Goal: Communication & Community: Answer question/provide support

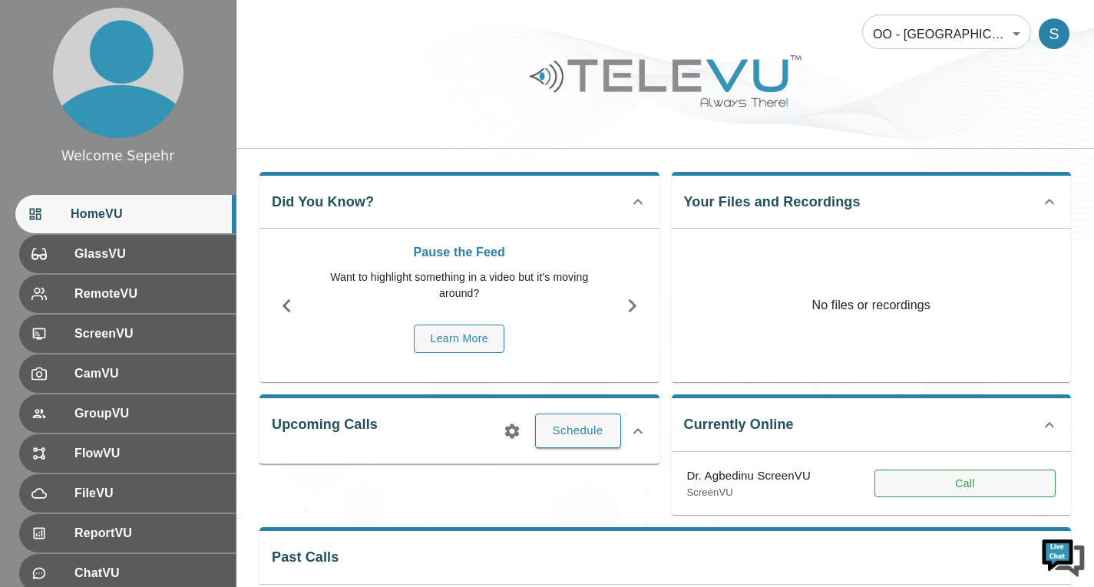
click at [905, 484] on button "Call" at bounding box center [964, 484] width 181 height 28
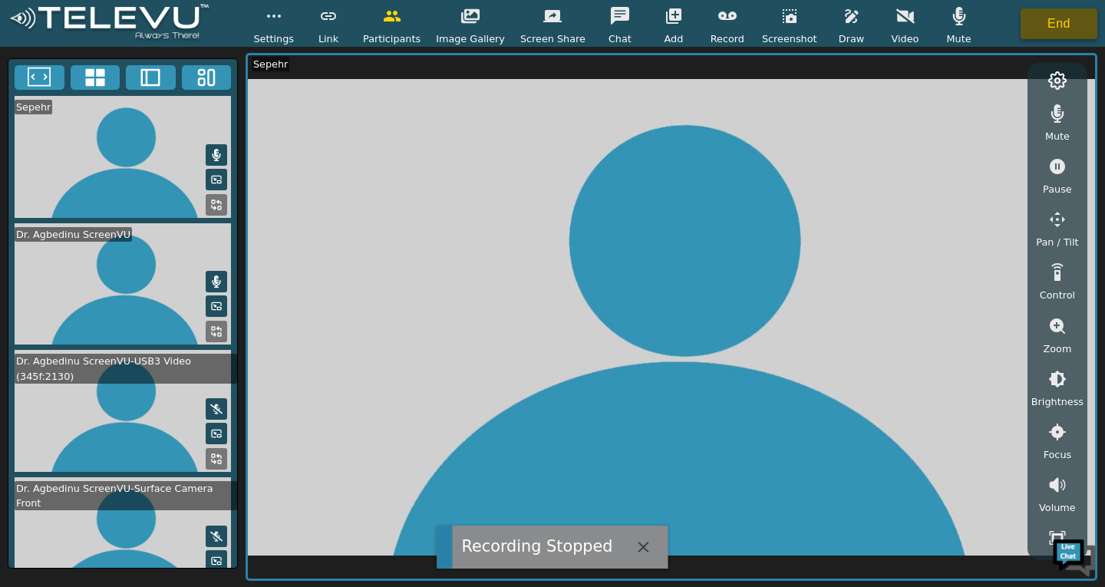
click at [1064, 22] on button "End" at bounding box center [1059, 23] width 77 height 31
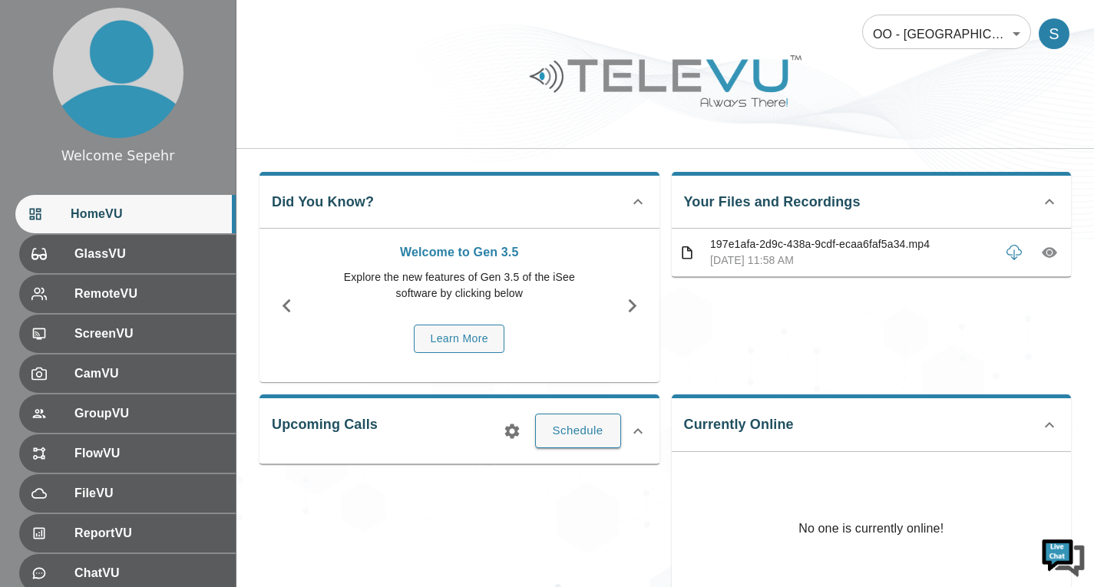
click at [1052, 259] on icon "button" at bounding box center [1048, 252] width 15 height 15
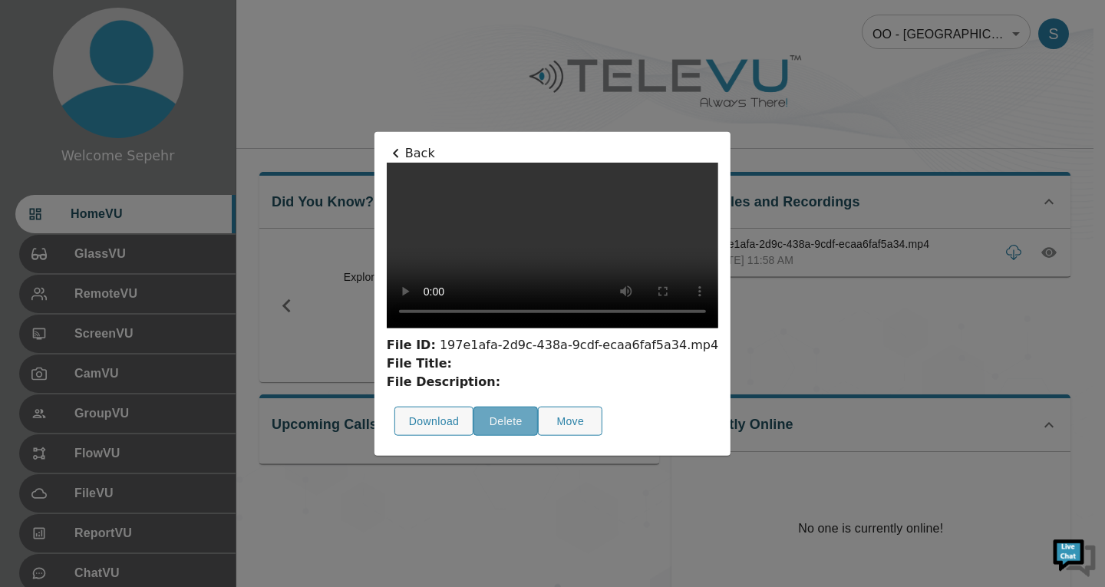
click at [474, 436] on button "Delete" at bounding box center [506, 421] width 64 height 30
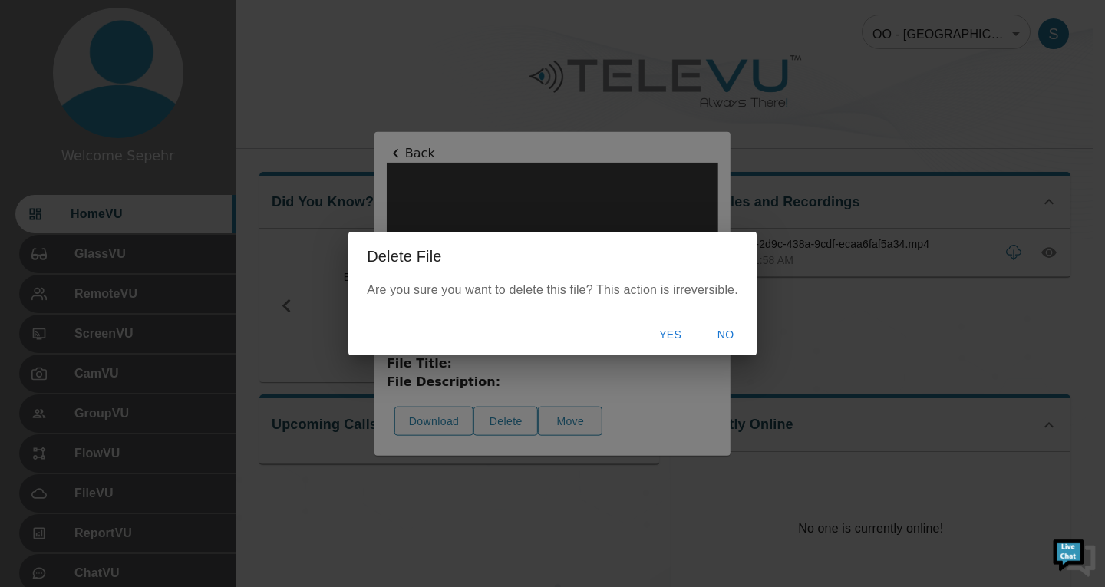
click at [662, 328] on button "Yes" at bounding box center [670, 335] width 49 height 28
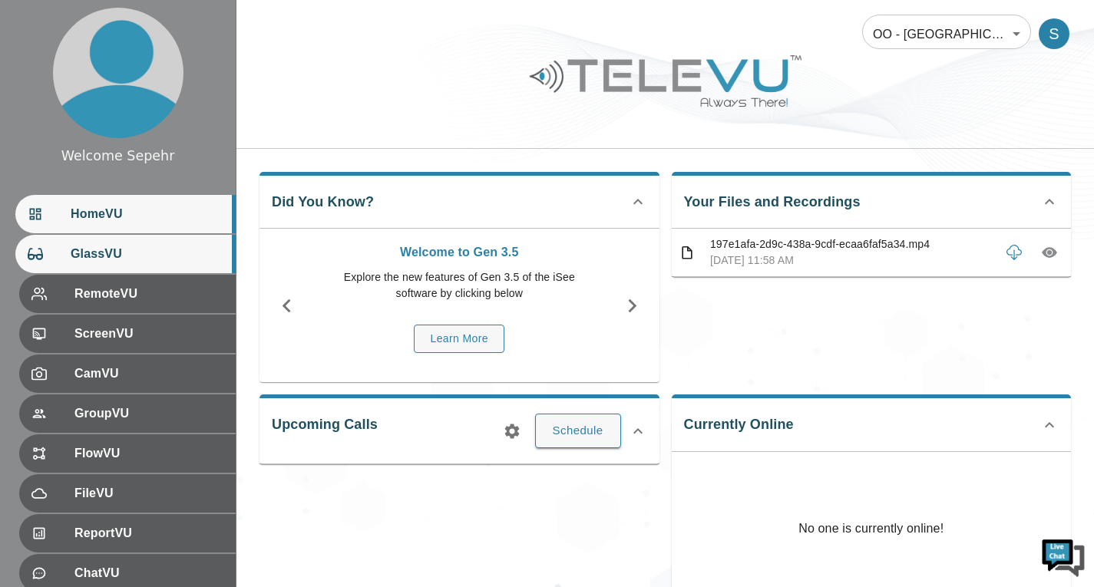
click at [141, 262] on span "GlassVU" at bounding box center [147, 254] width 153 height 18
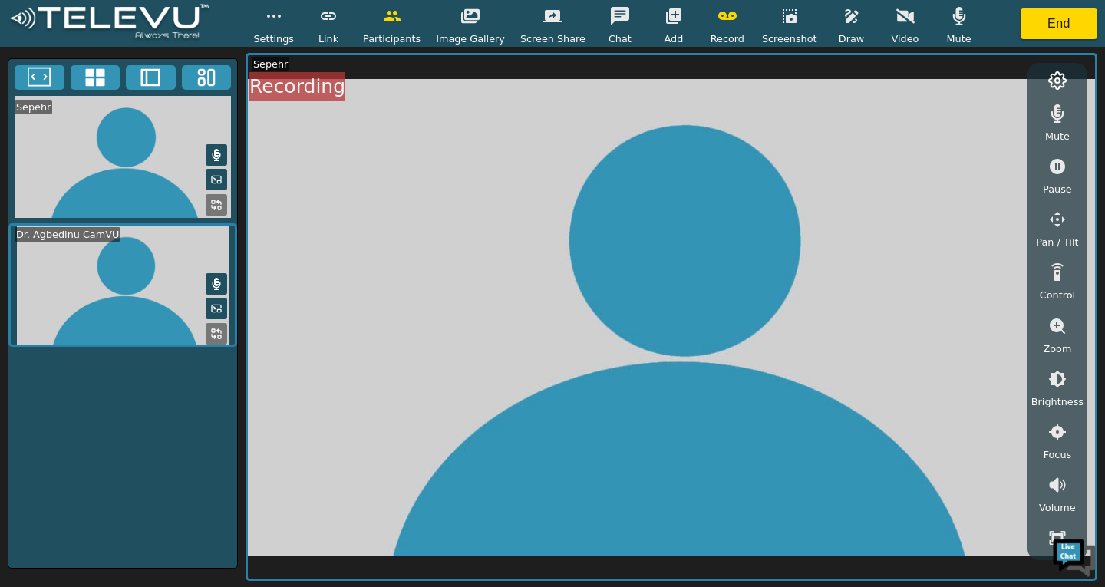
click at [718, 15] on icon "button" at bounding box center [727, 16] width 18 height 8
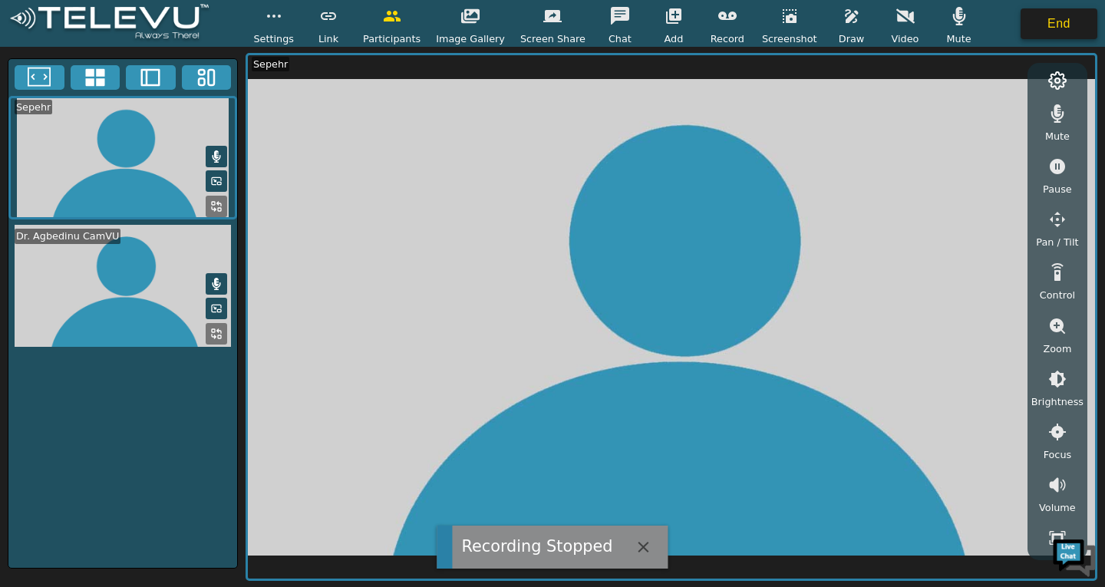
click at [1038, 30] on button "End" at bounding box center [1059, 23] width 77 height 31
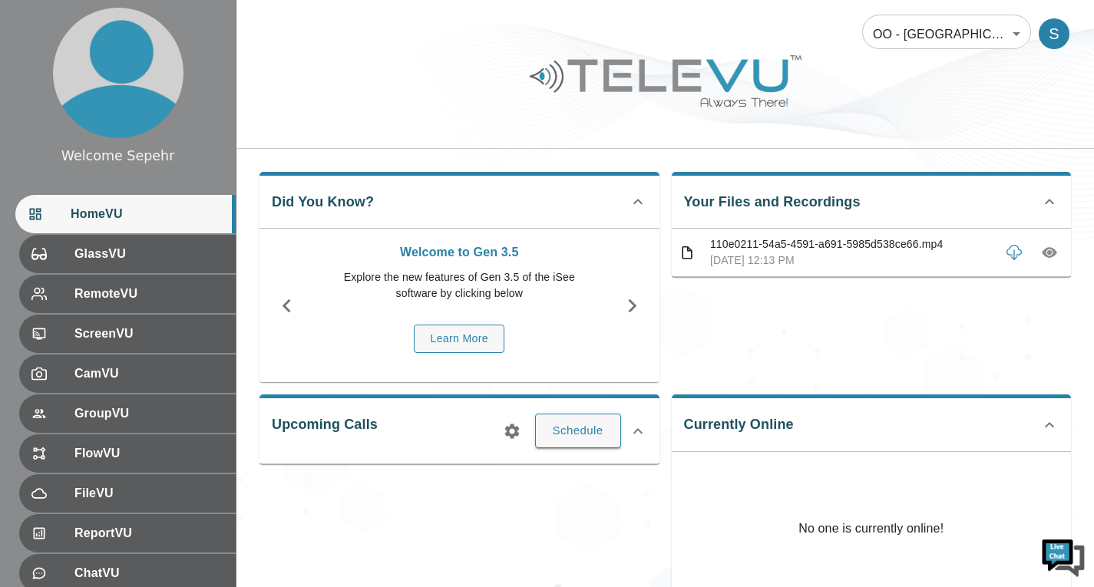
click at [1058, 254] on button "button" at bounding box center [1049, 253] width 28 height 28
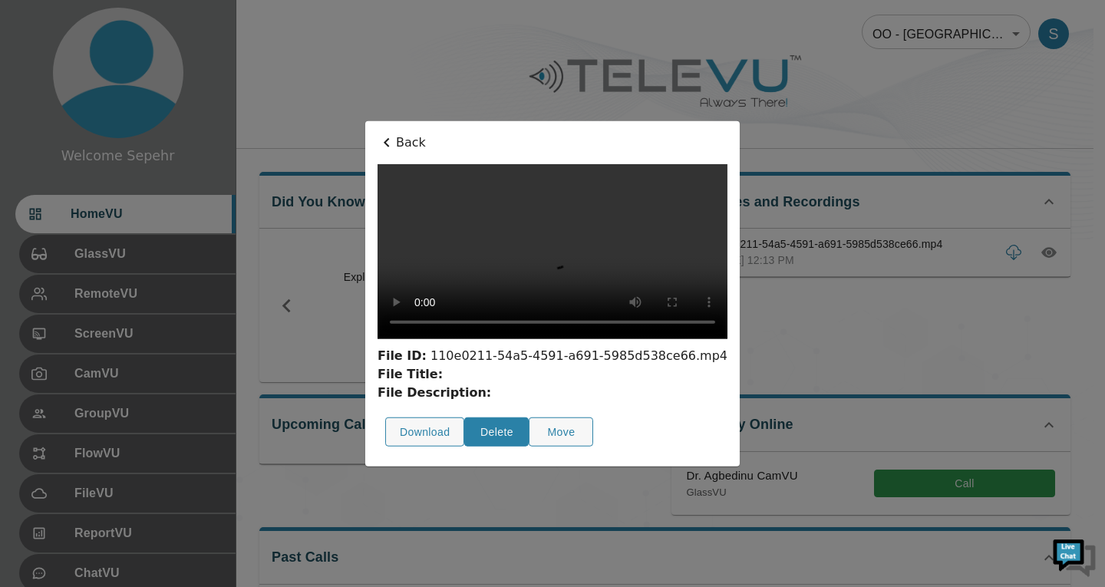
click at [464, 447] on button "Delete" at bounding box center [496, 432] width 64 height 30
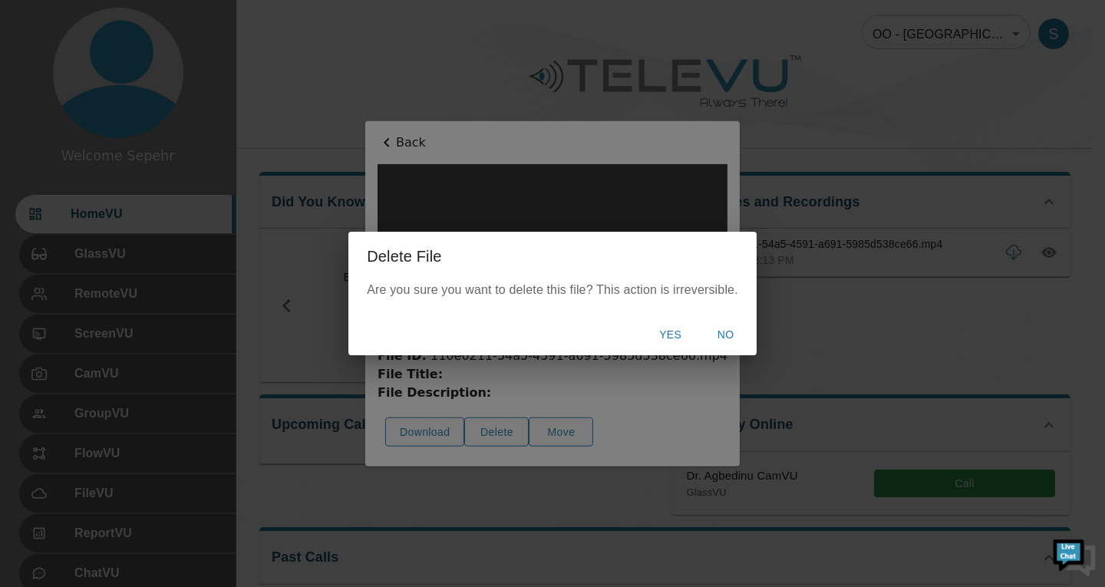
click at [672, 335] on button "Yes" at bounding box center [670, 335] width 49 height 28
